Goal: Check status: Check status

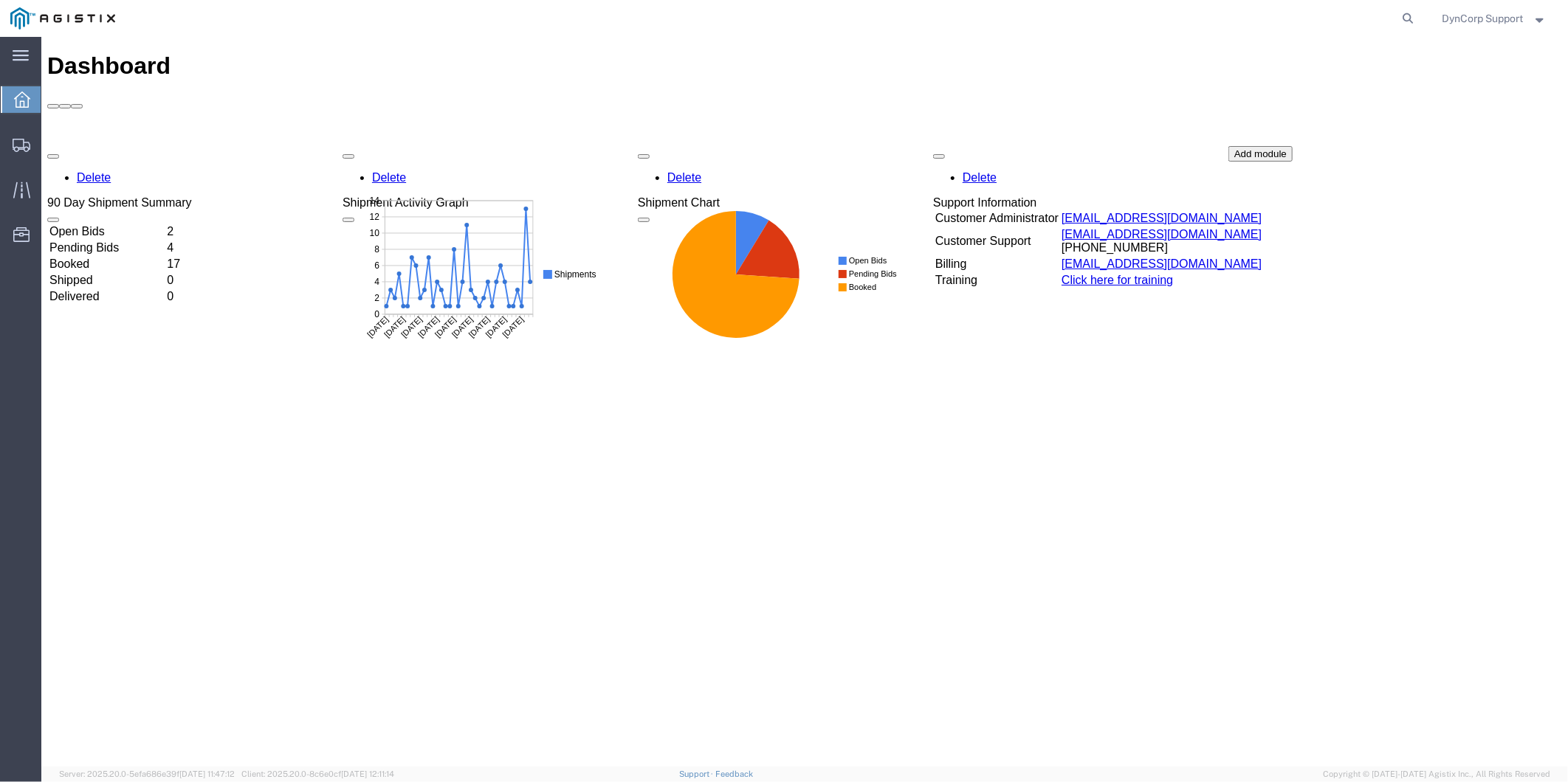
click at [102, 223] on td "Open Bids" at bounding box center [106, 231] width 116 height 15
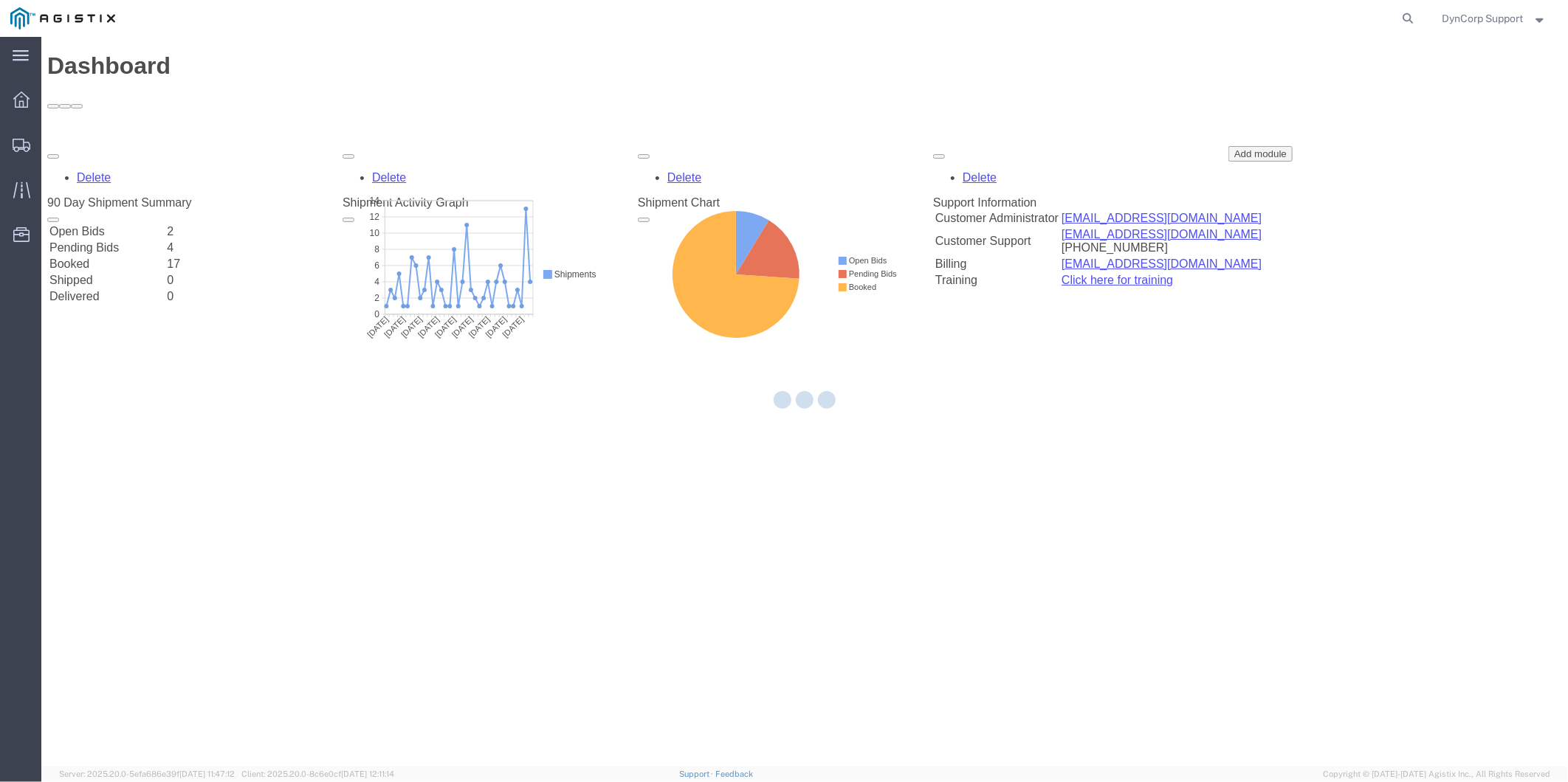
click at [100, 137] on div at bounding box center [805, 402] width 1527 height 730
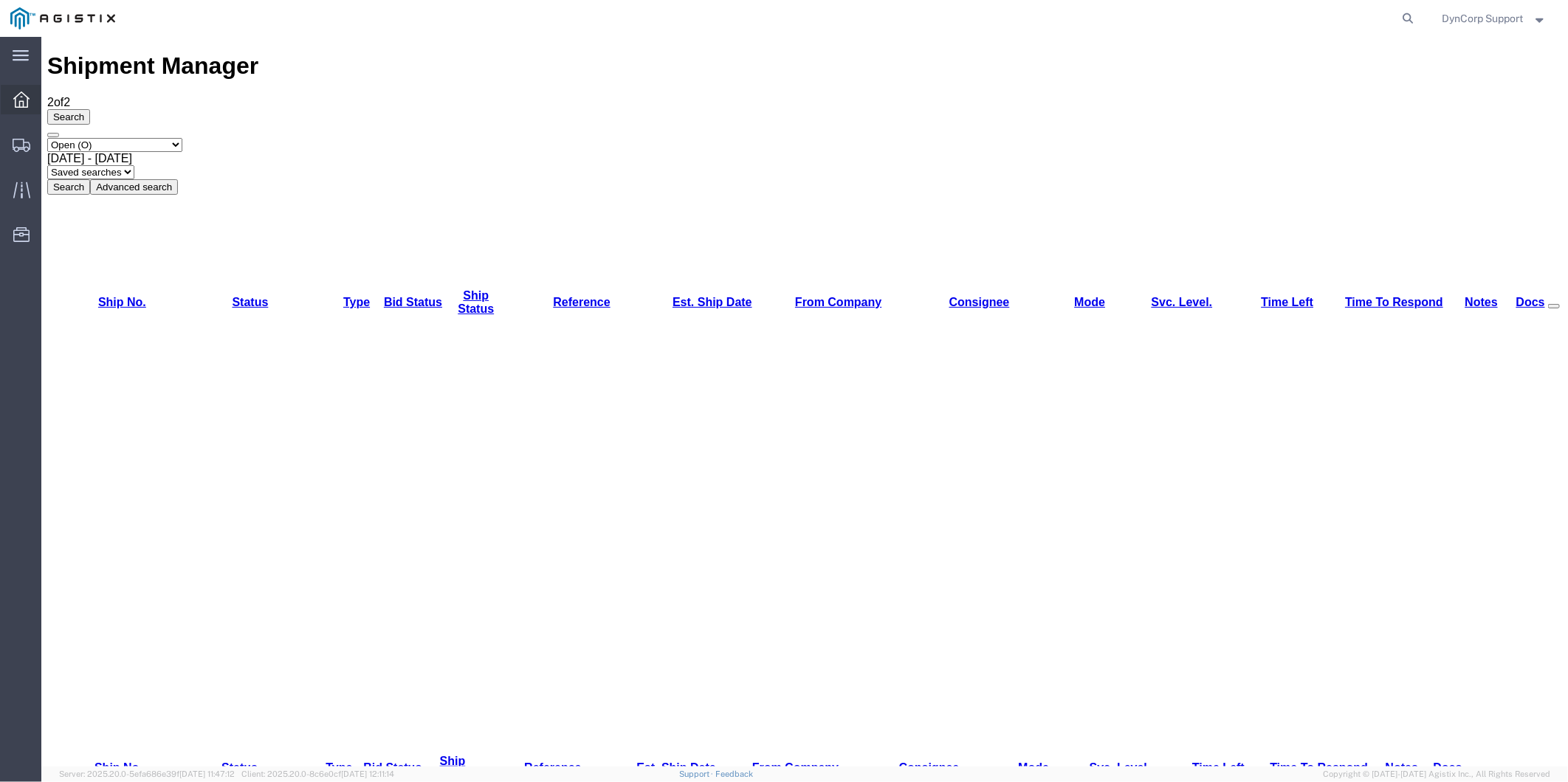
click at [22, 92] on icon at bounding box center [22, 100] width 17 height 17
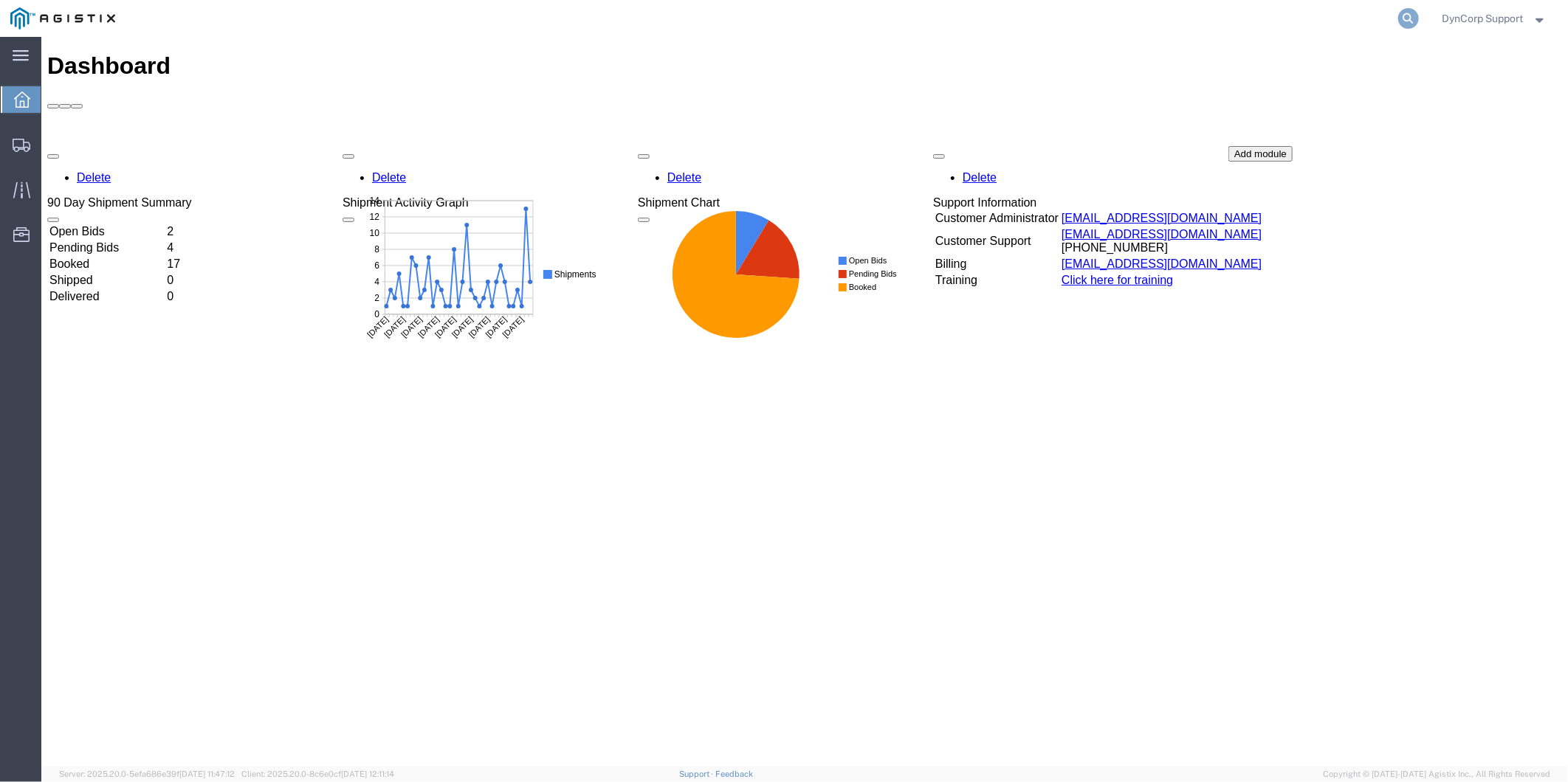
click at [1401, 23] on icon at bounding box center [1408, 18] width 20 height 20
click at [1123, 19] on input "search" at bounding box center [1173, 18] width 449 height 35
paste input "56737851"
click at [1409, 17] on icon at bounding box center [1408, 18] width 20 height 20
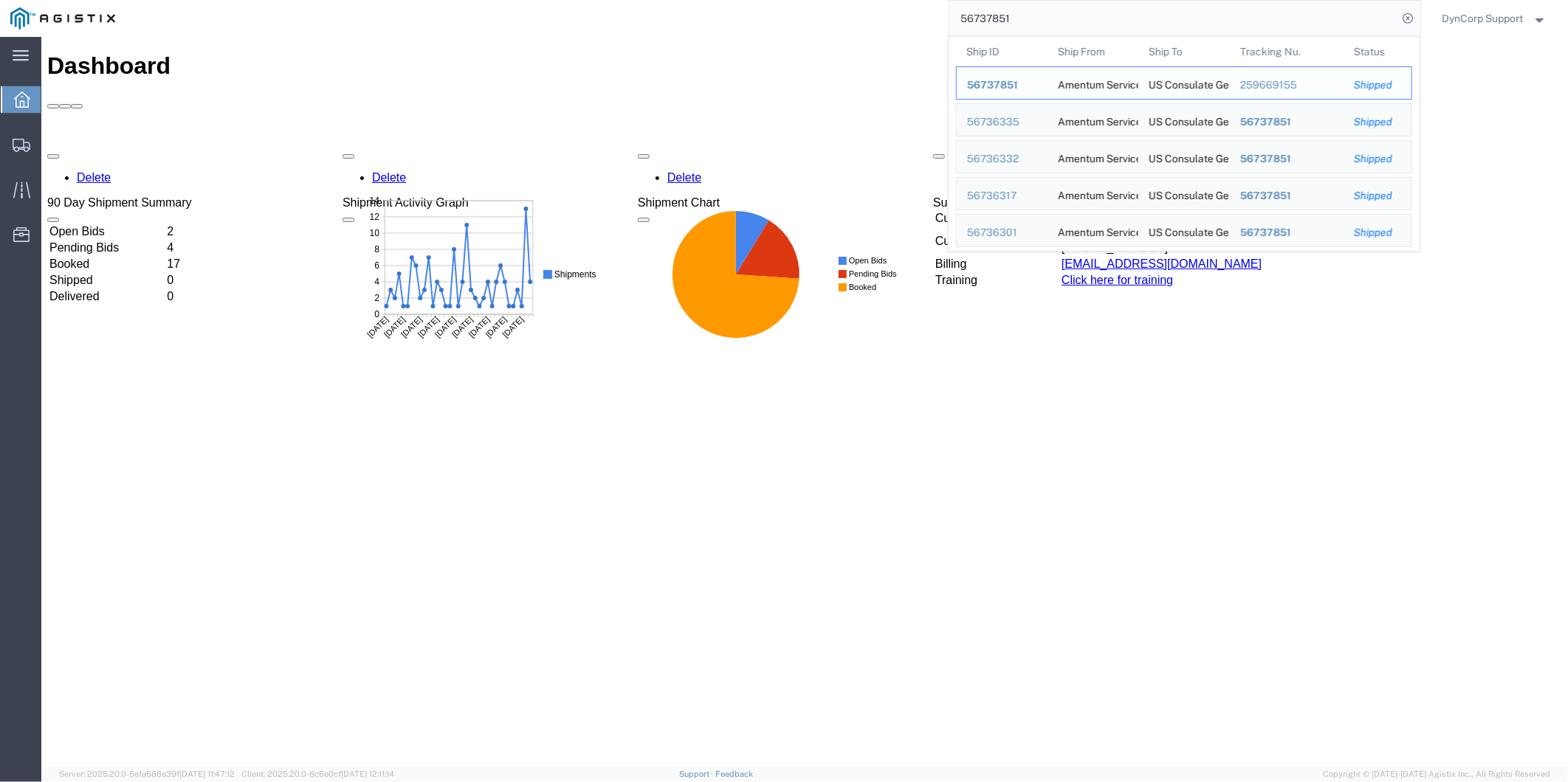
click at [993, 87] on span "56737851" at bounding box center [993, 85] width 51 height 12
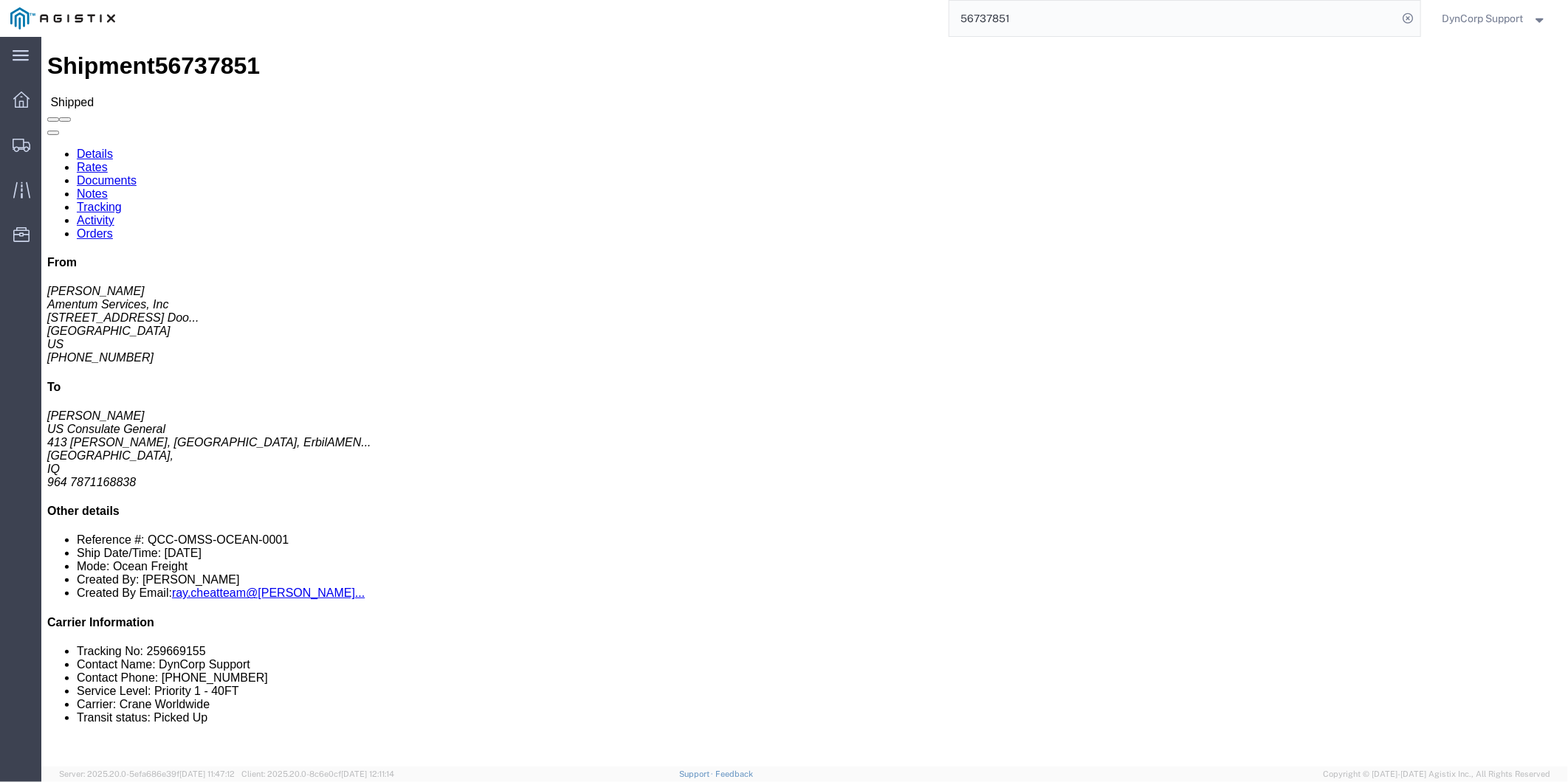
click link "Rates"
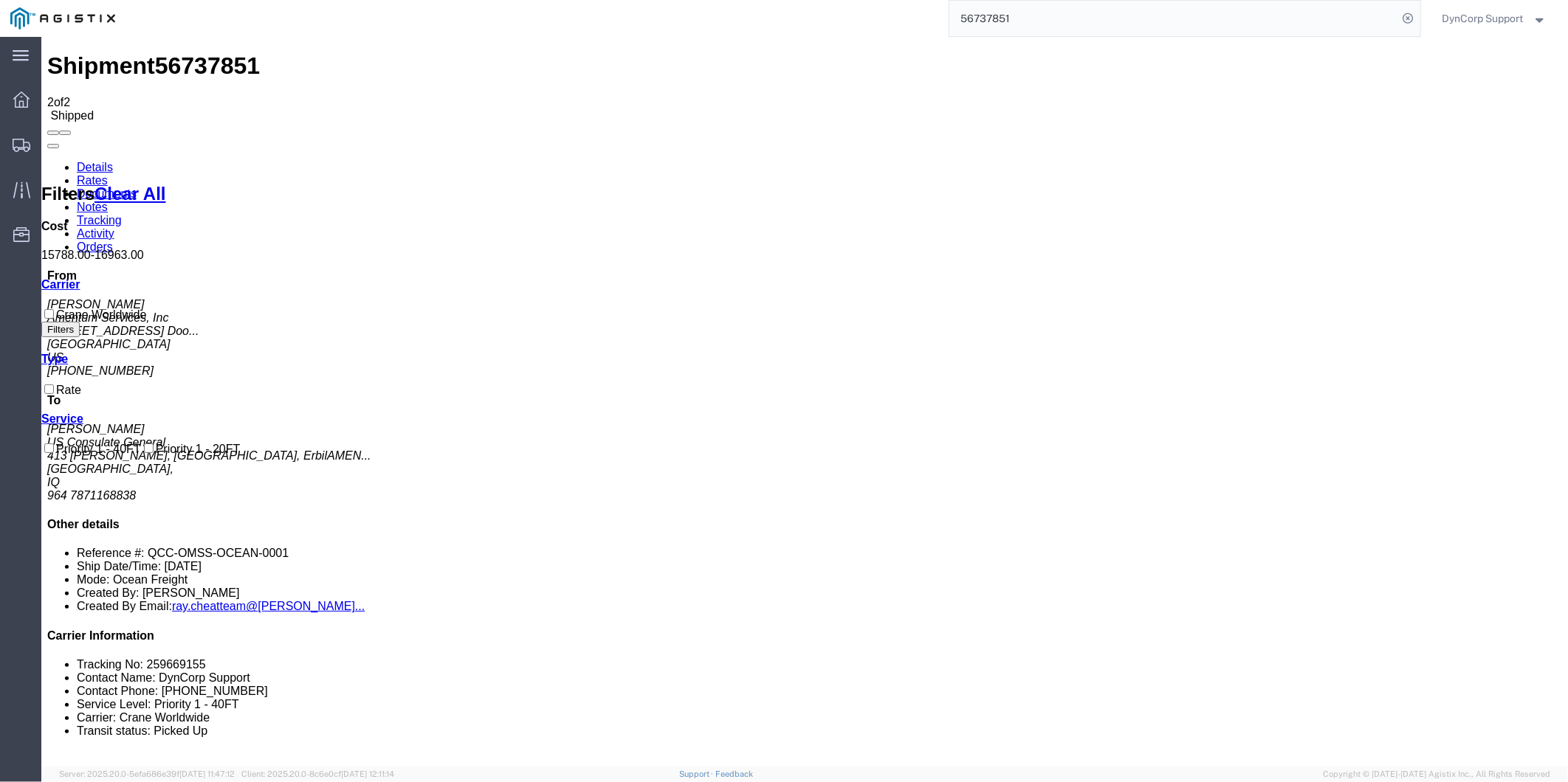
click at [107, 160] on link "Details" at bounding box center [94, 166] width 36 height 13
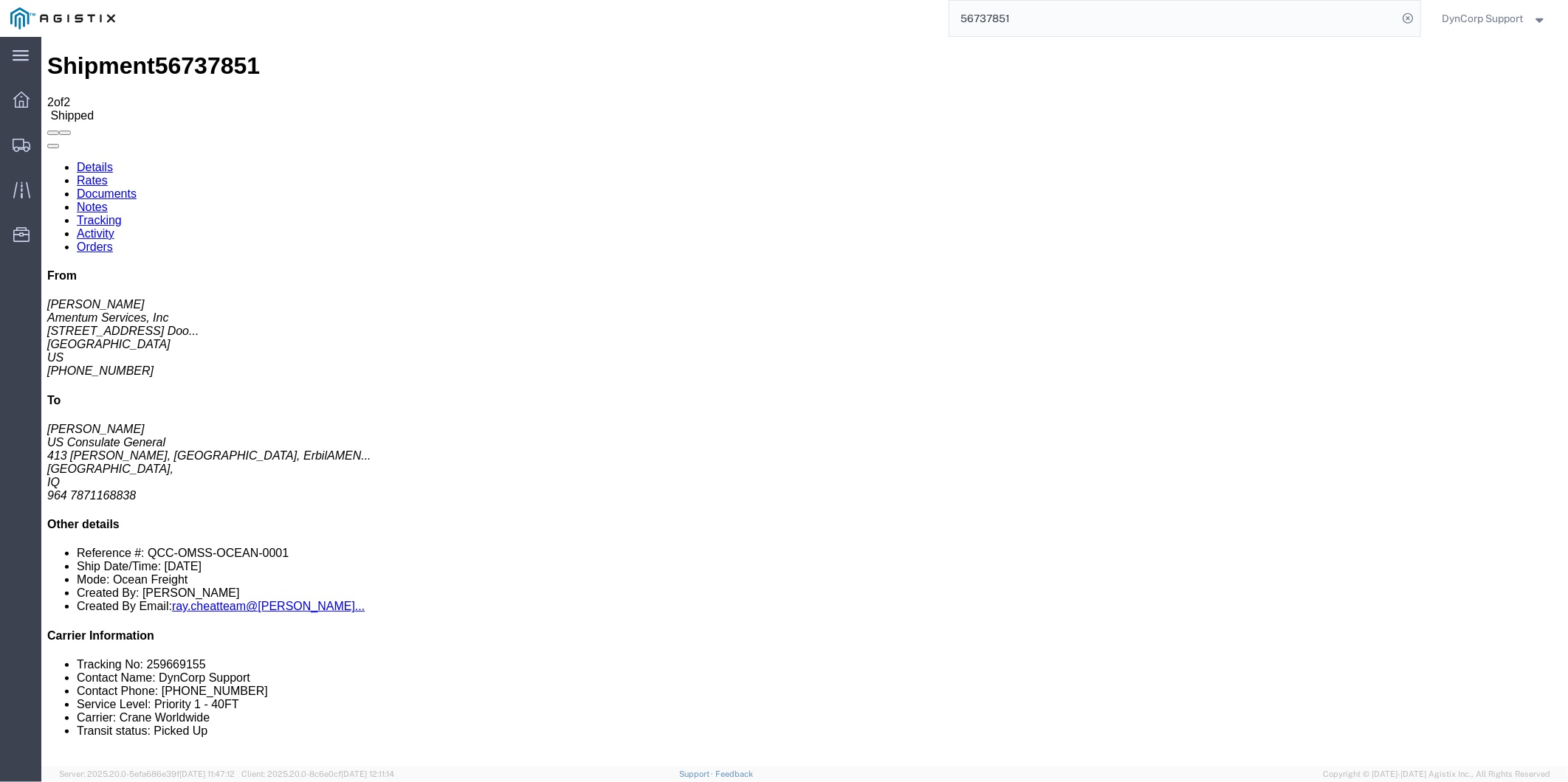
click link "Rates"
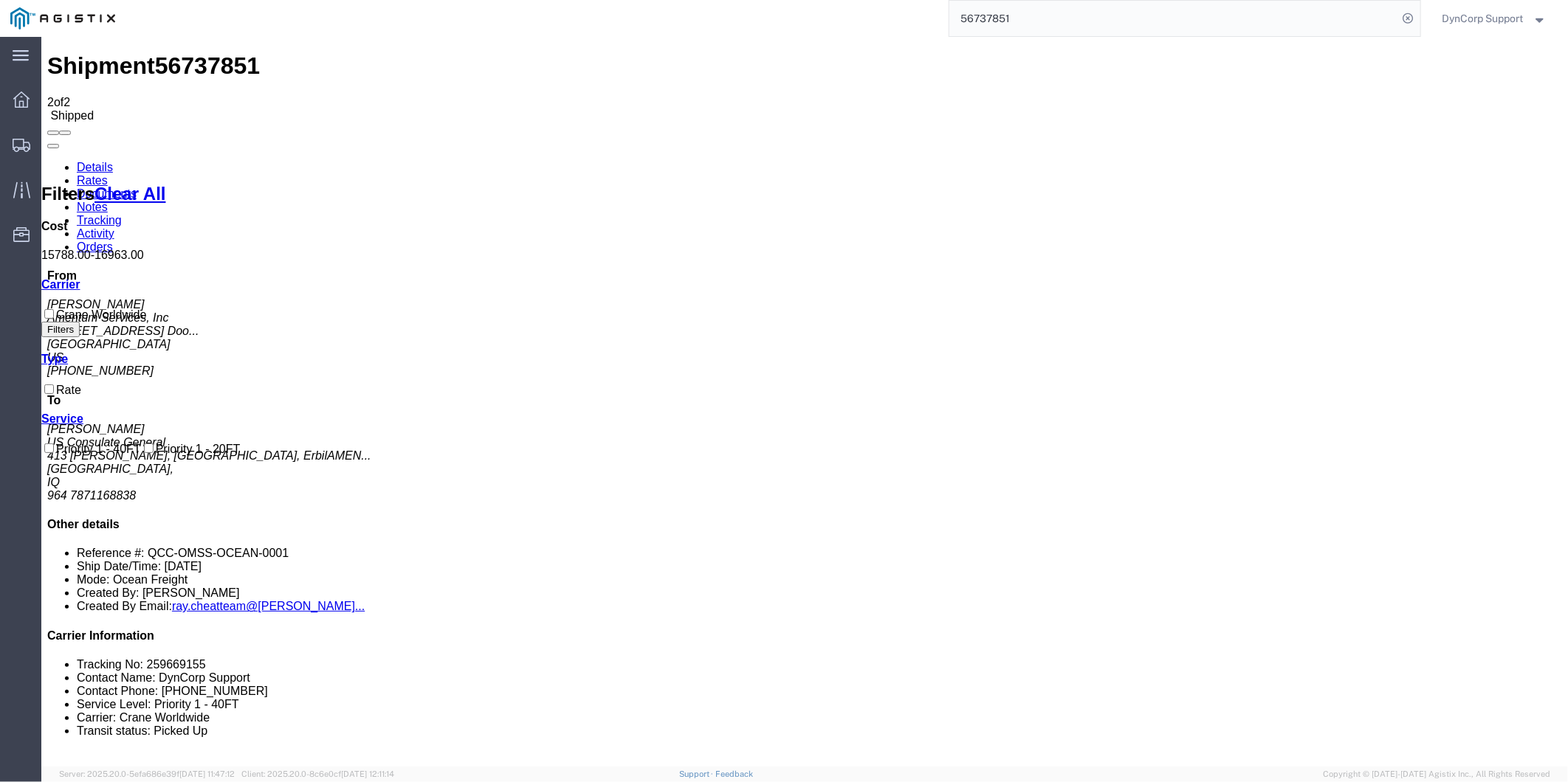
click at [76, 160] on link "Details" at bounding box center [94, 166] width 36 height 13
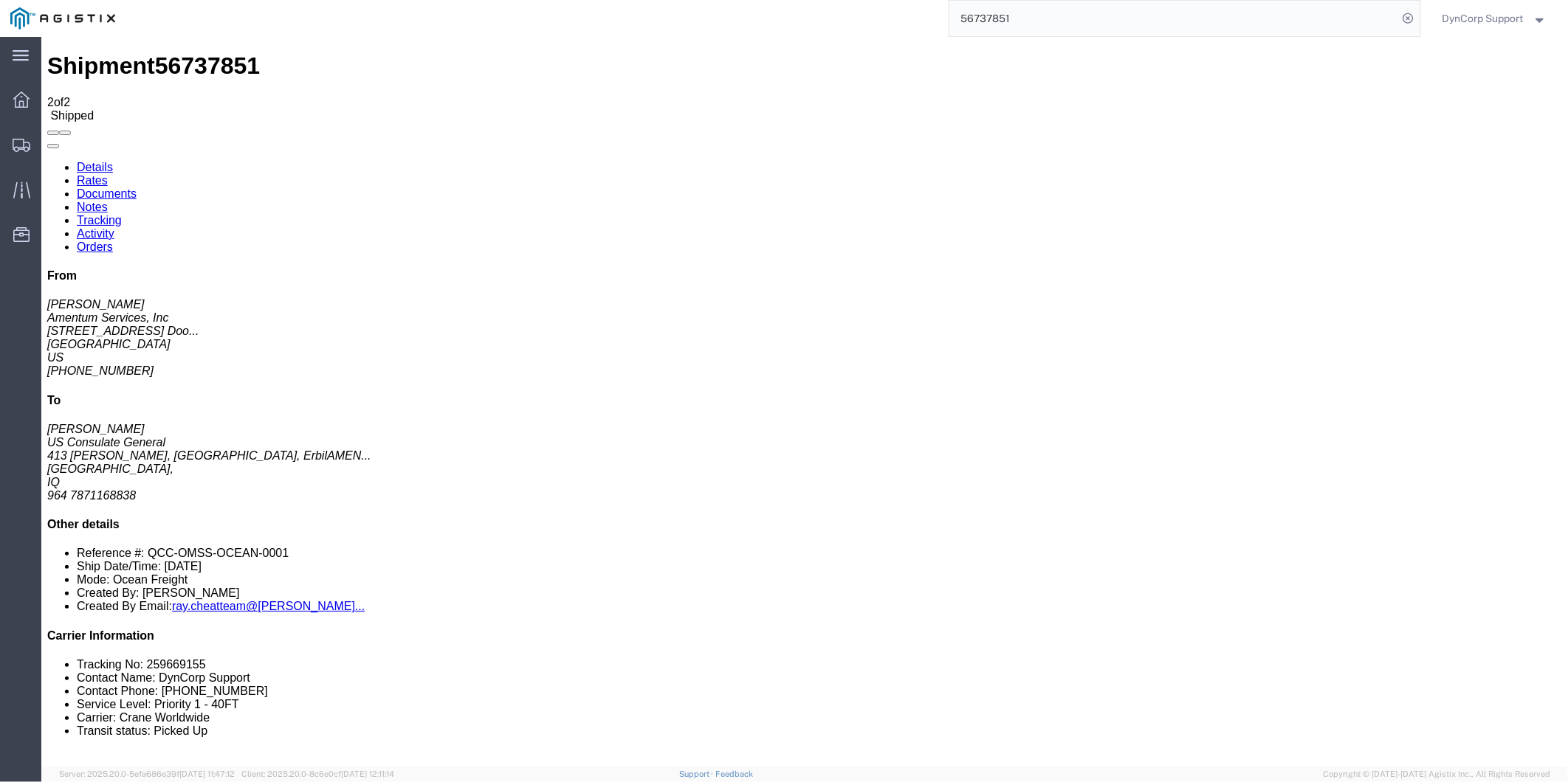
click at [1300, 32] on input "56737851" at bounding box center [1173, 18] width 449 height 35
type input "5"
paste input "55450151"
type input "55450151"
click at [1412, 20] on icon at bounding box center [1408, 18] width 20 height 20
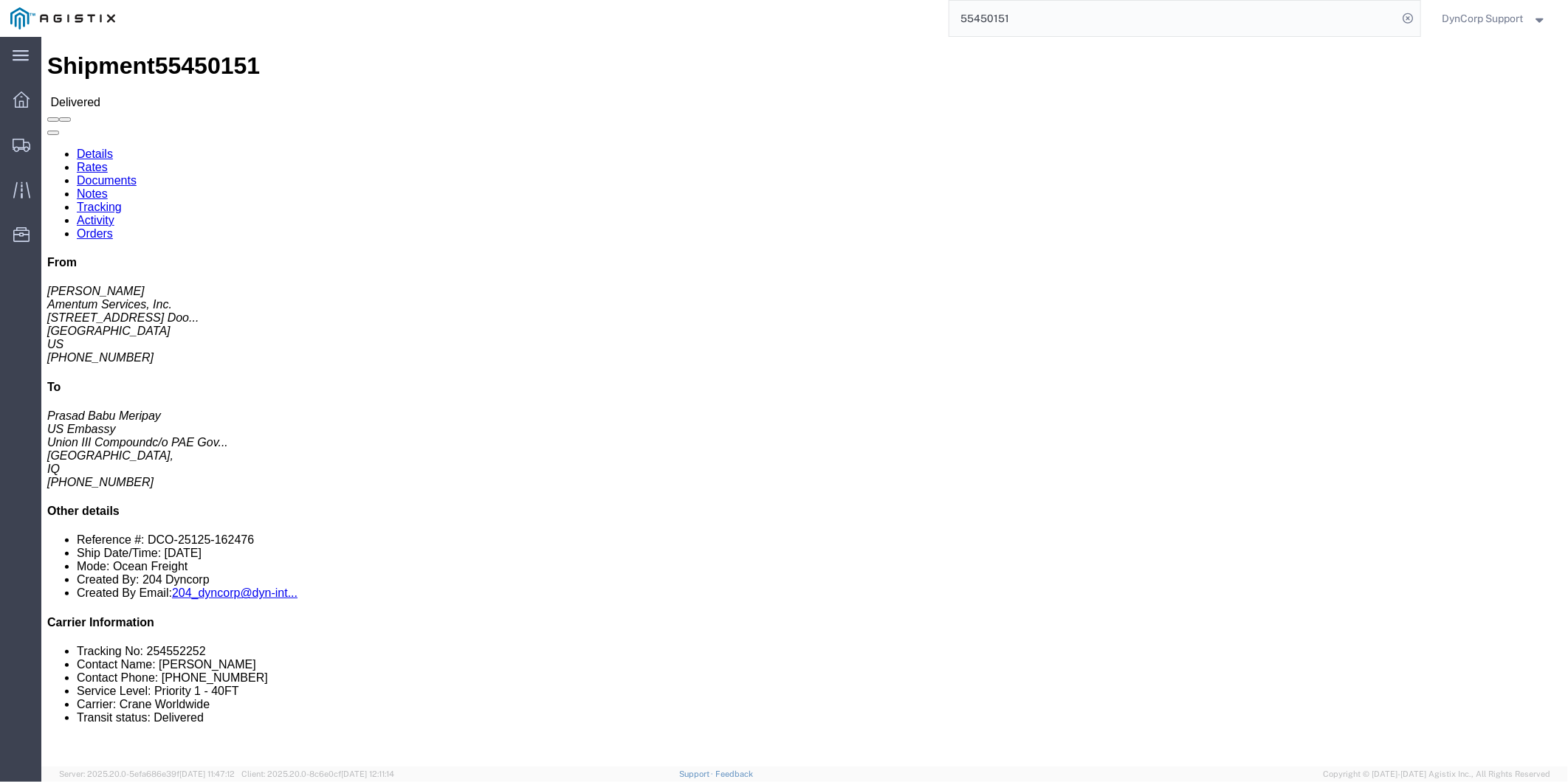
click link "Rates"
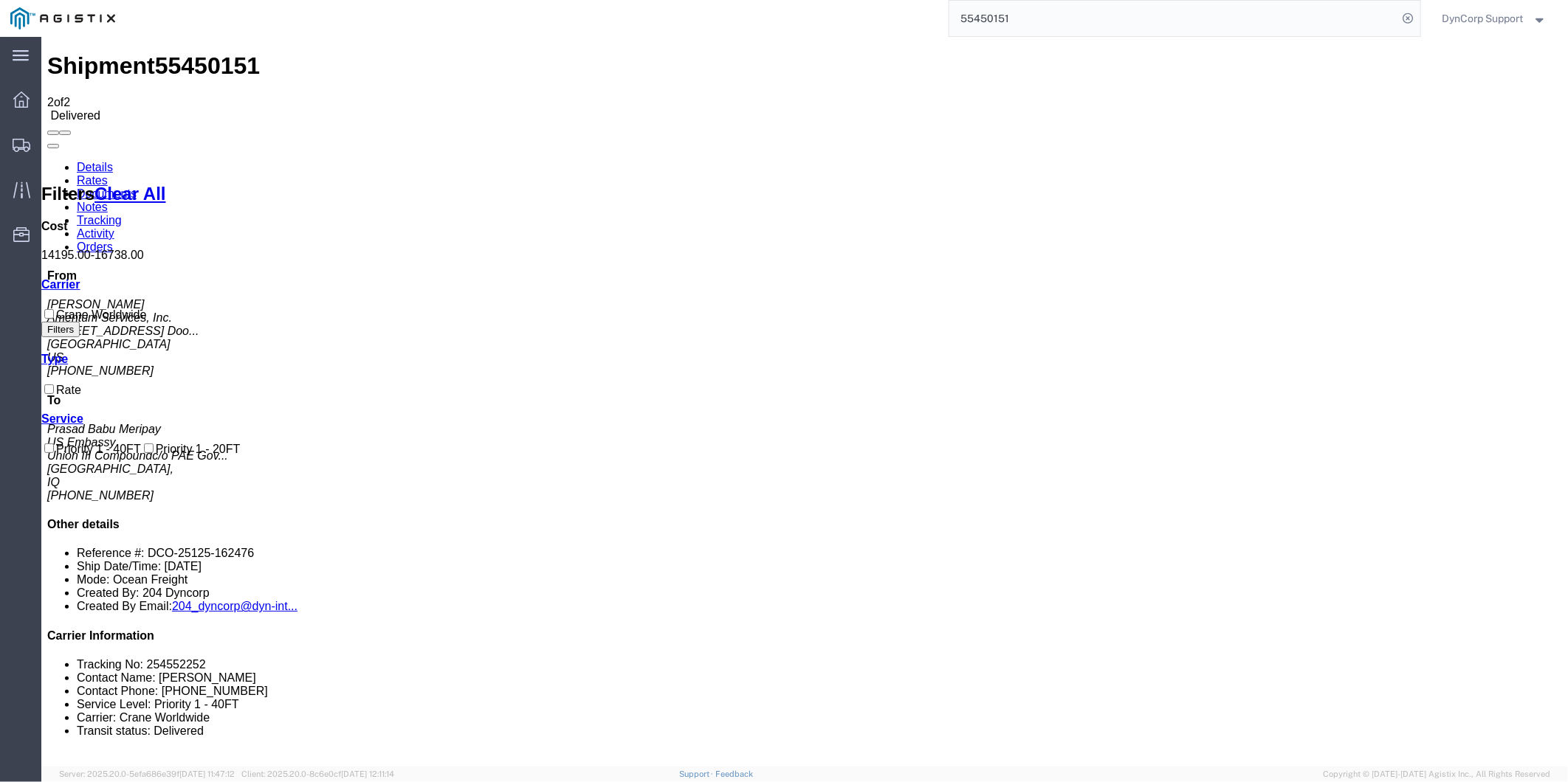
click at [93, 160] on link "Details" at bounding box center [94, 166] width 36 height 13
